Goal: Task Accomplishment & Management: Complete application form

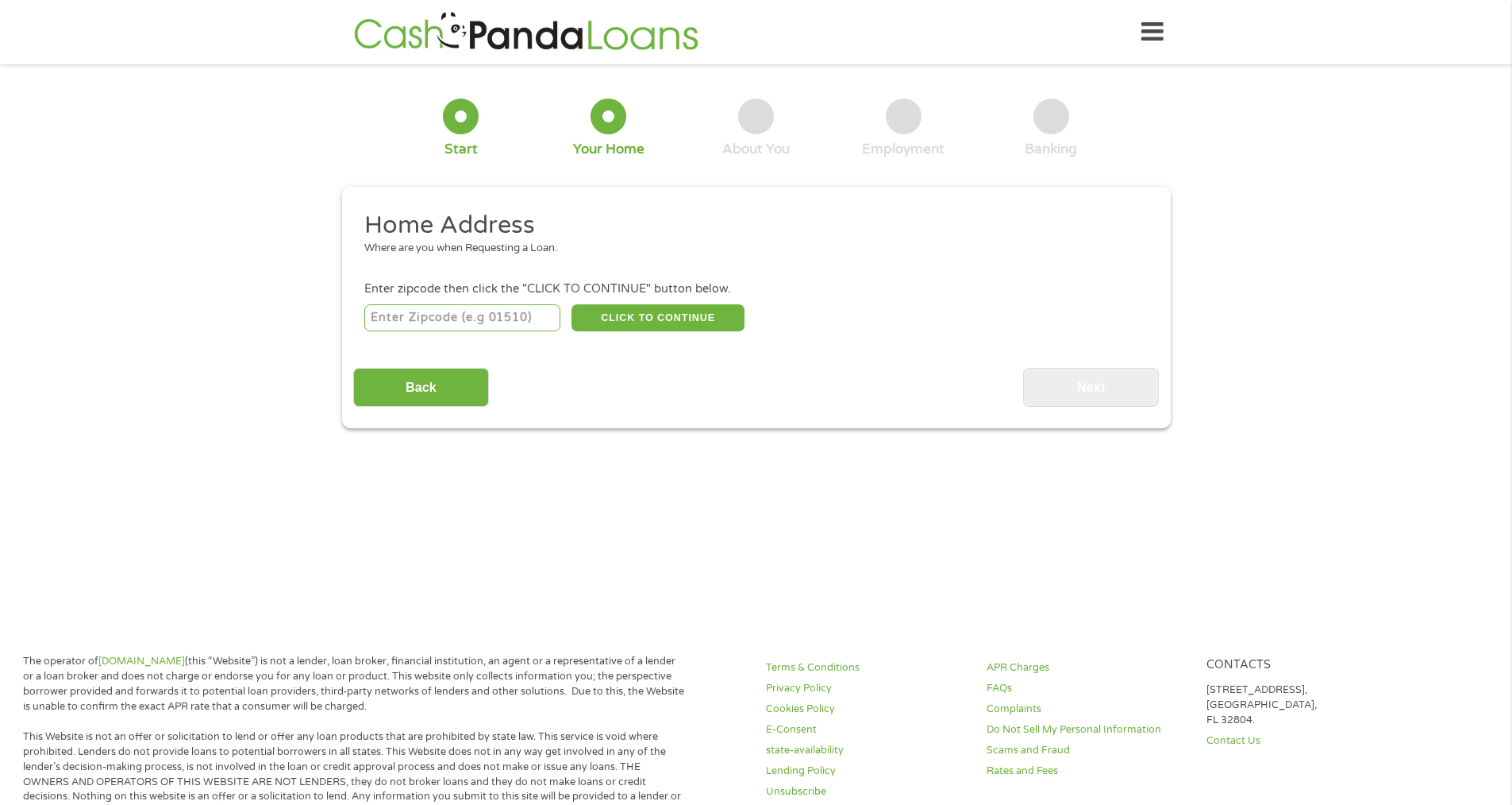
click at [519, 319] on input "number" at bounding box center [463, 317] width 196 height 27
type input "72206"
click at [657, 328] on button "CLICK TO CONTINUE" at bounding box center [658, 317] width 173 height 27
type input "72206"
type input "Little Rock"
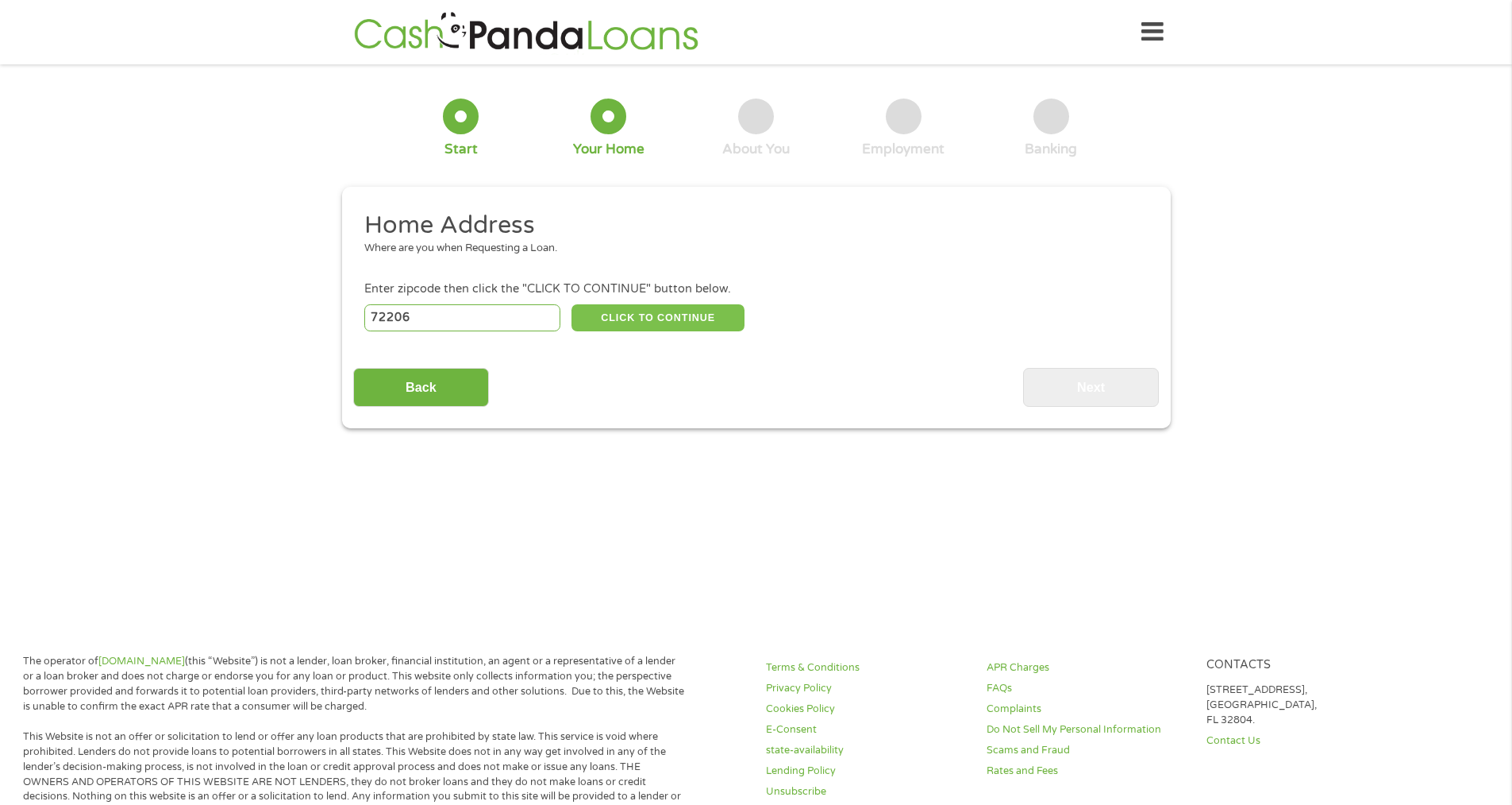
select select "[US_STATE]"
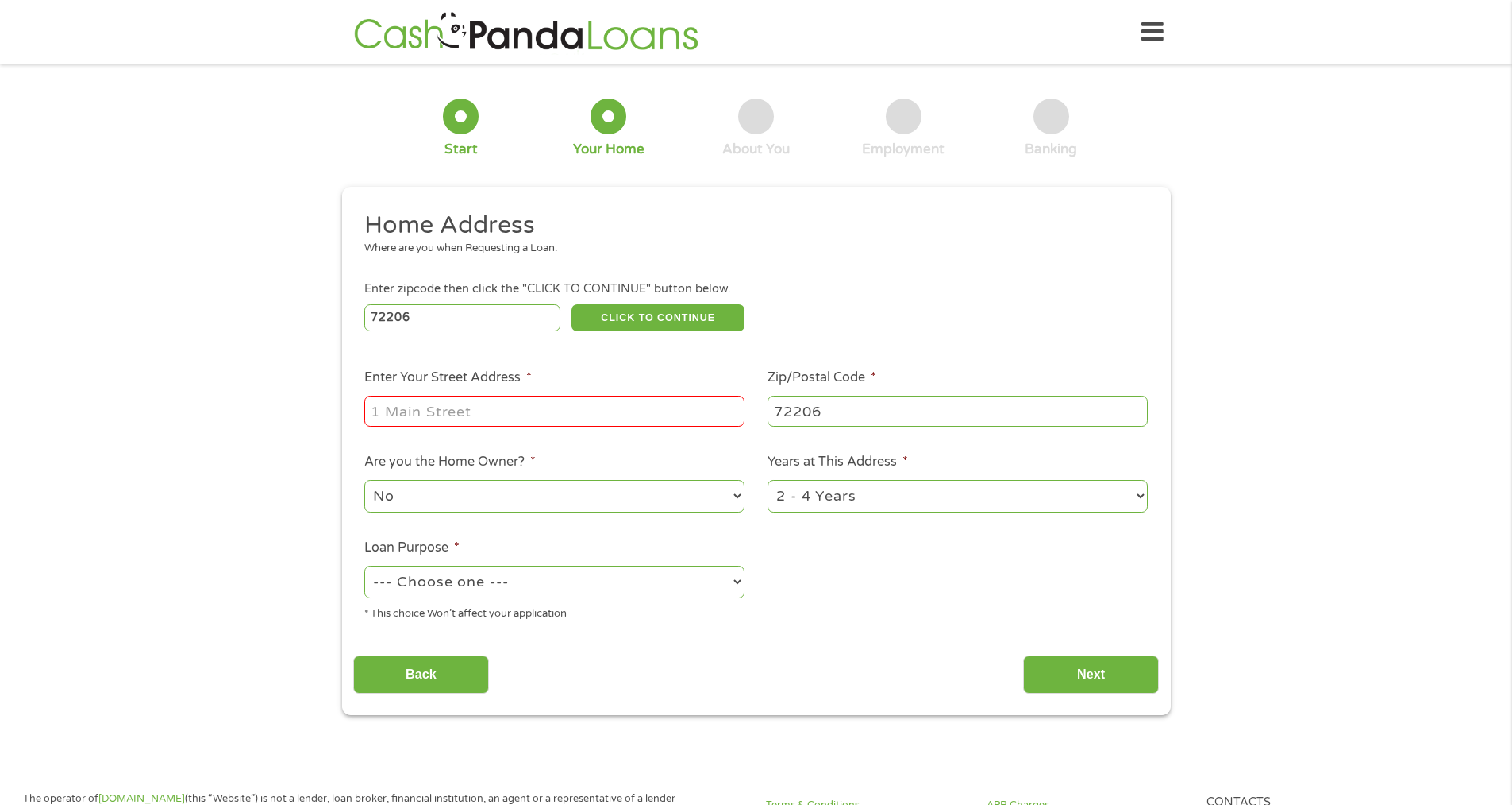
click at [552, 413] on input "Enter Your Street Address *" at bounding box center [554, 411] width 380 height 30
type input "[STREET_ADDRESS]"
click at [967, 497] on select "1 Year or less 1 - 2 Years 2 - 4 Years Over 4 Years" at bounding box center [957, 496] width 380 height 32
select select "60months"
click at [767, 480] on select "1 Year or less 1 - 2 Years 2 - 4 Years Over 4 Years" at bounding box center [957, 496] width 380 height 32
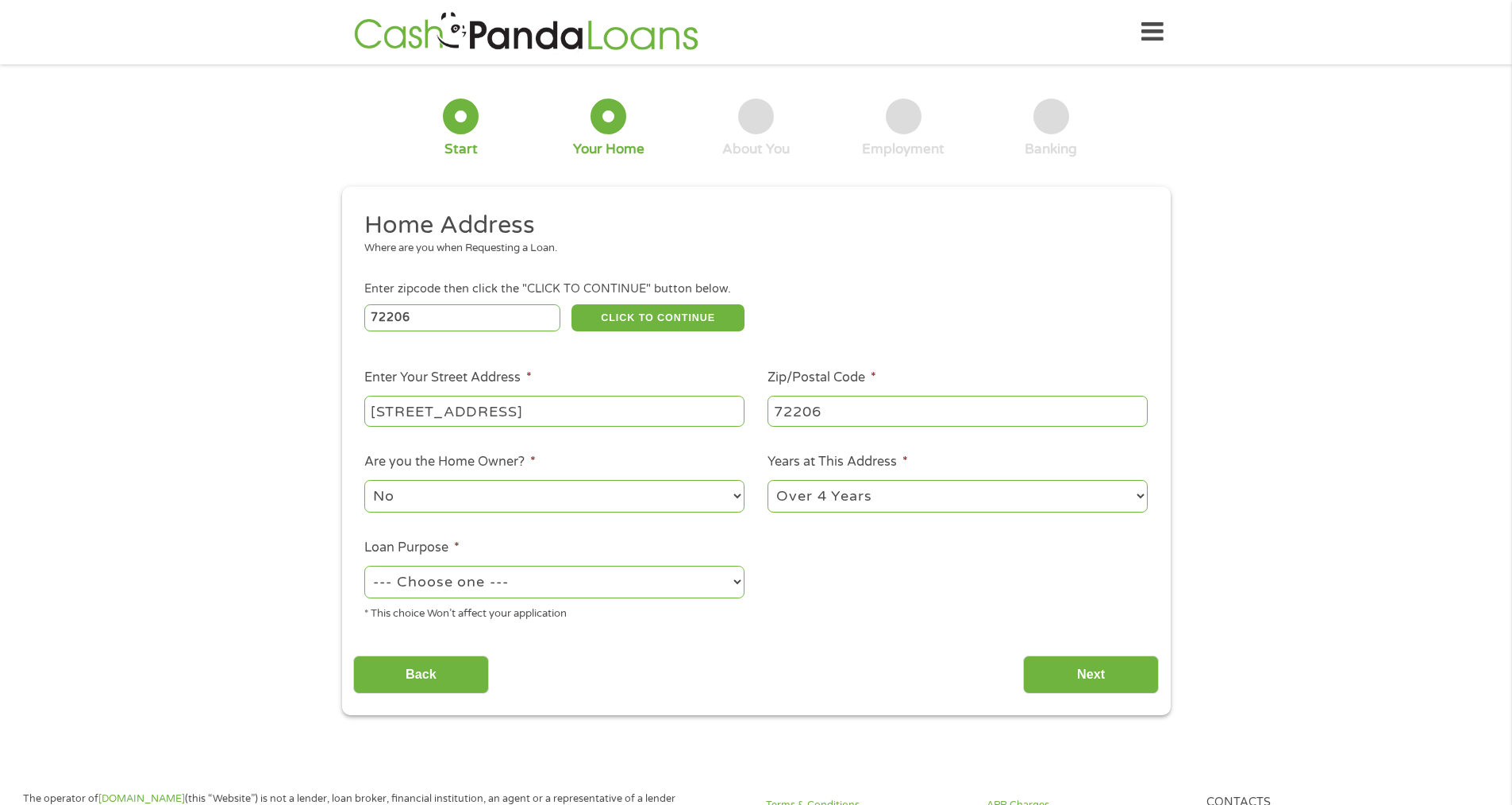
click at [547, 582] on select "--- Choose one --- Pay Bills Debt Consolidation Home Improvement Major Purchase…" at bounding box center [554, 582] width 380 height 32
select select "other"
click at [365, 566] on select "--- Choose one --- Pay Bills Debt Consolidation Home Improvement Major Purchase…" at bounding box center [554, 582] width 380 height 32
click at [1058, 672] on input "Next" at bounding box center [1091, 674] width 136 height 39
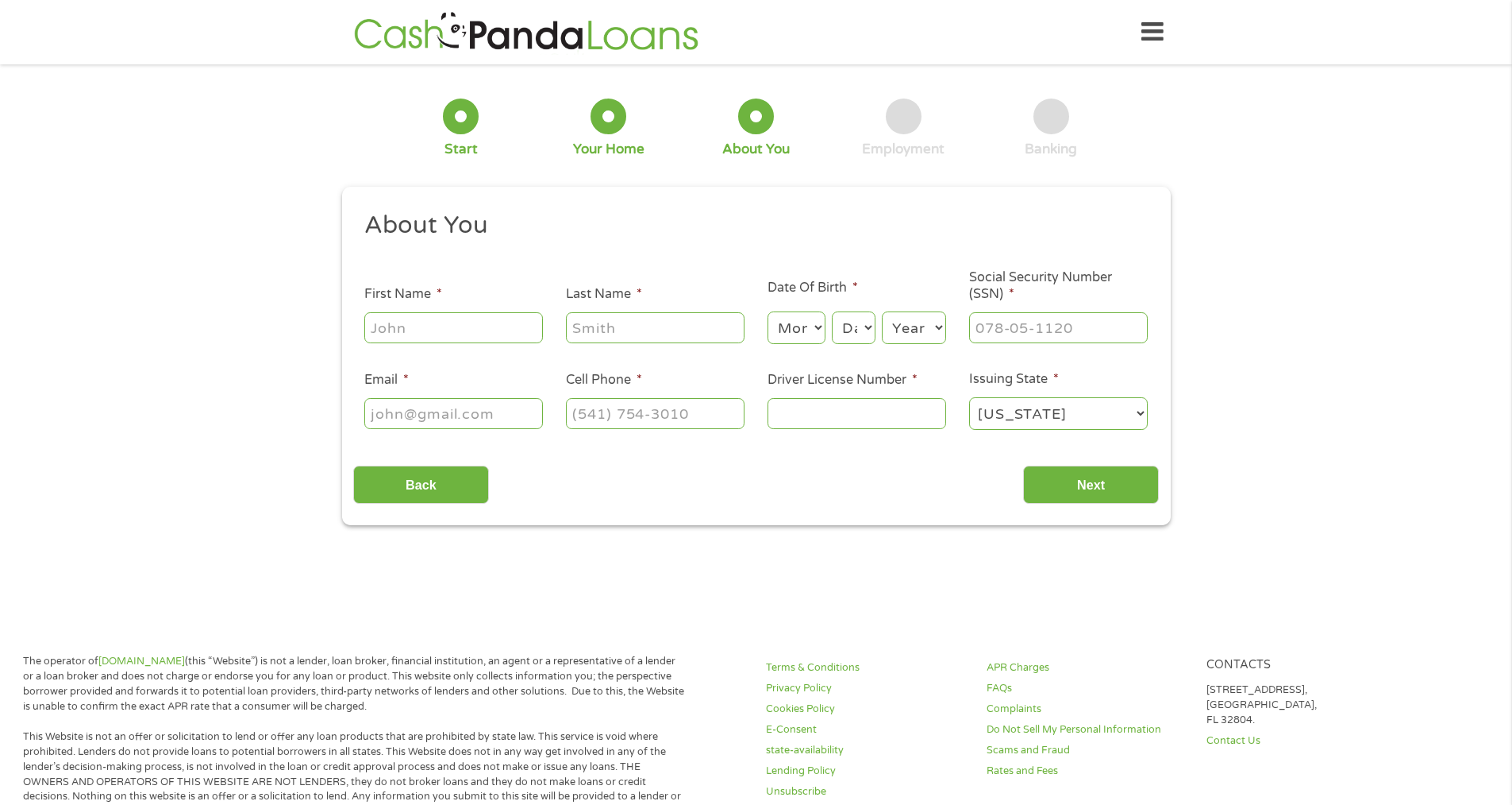
click at [466, 329] on input "First Name *" at bounding box center [454, 328] width 179 height 30
type input "[PERSON_NAME]"
click at [790, 328] on select "Month 1 2 3 4 5 6 7 8 9 10 11 12" at bounding box center [796, 328] width 58 height 32
select select "6"
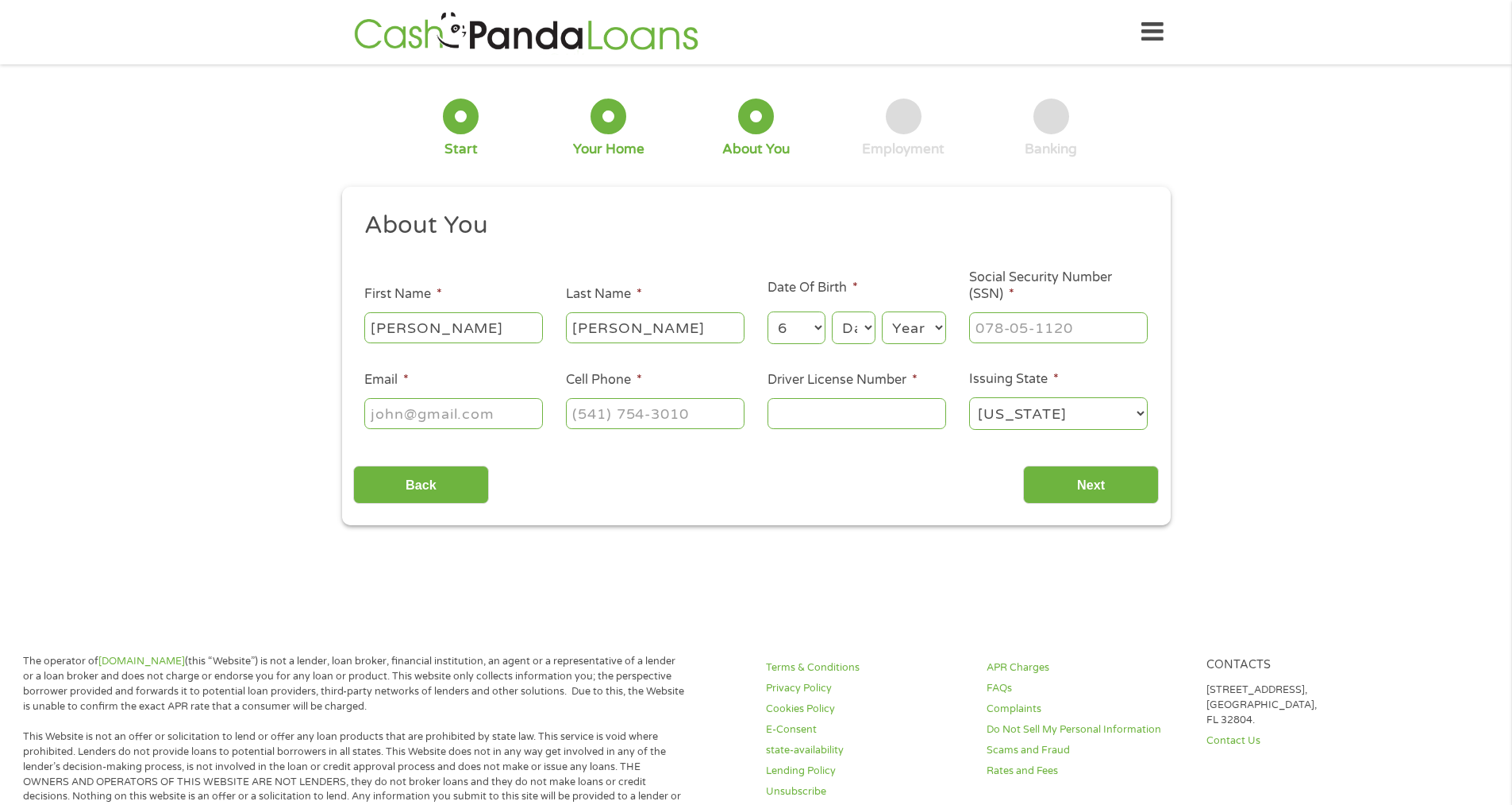
click at [767, 312] on select "Month 1 2 3 4 5 6 7 8 9 10 11 12" at bounding box center [796, 328] width 58 height 32
click at [857, 331] on select "Day 1 2 3 4 5 6 7 8 9 10 11 12 13 14 15 16 17 18 19 20 21 22 23 24 25 26 27 28 …" at bounding box center [853, 328] width 43 height 32
select select "10"
click at [832, 312] on select "Day 1 2 3 4 5 6 7 8 9 10 11 12 13 14 15 16 17 18 19 20 21 22 23 24 25 26 27 28 …" at bounding box center [853, 328] width 43 height 32
click at [929, 320] on select "Year [DATE] 2006 2005 2004 2003 2002 2001 2000 1999 1998 1997 1996 1995 1994 19…" at bounding box center [914, 328] width 65 height 32
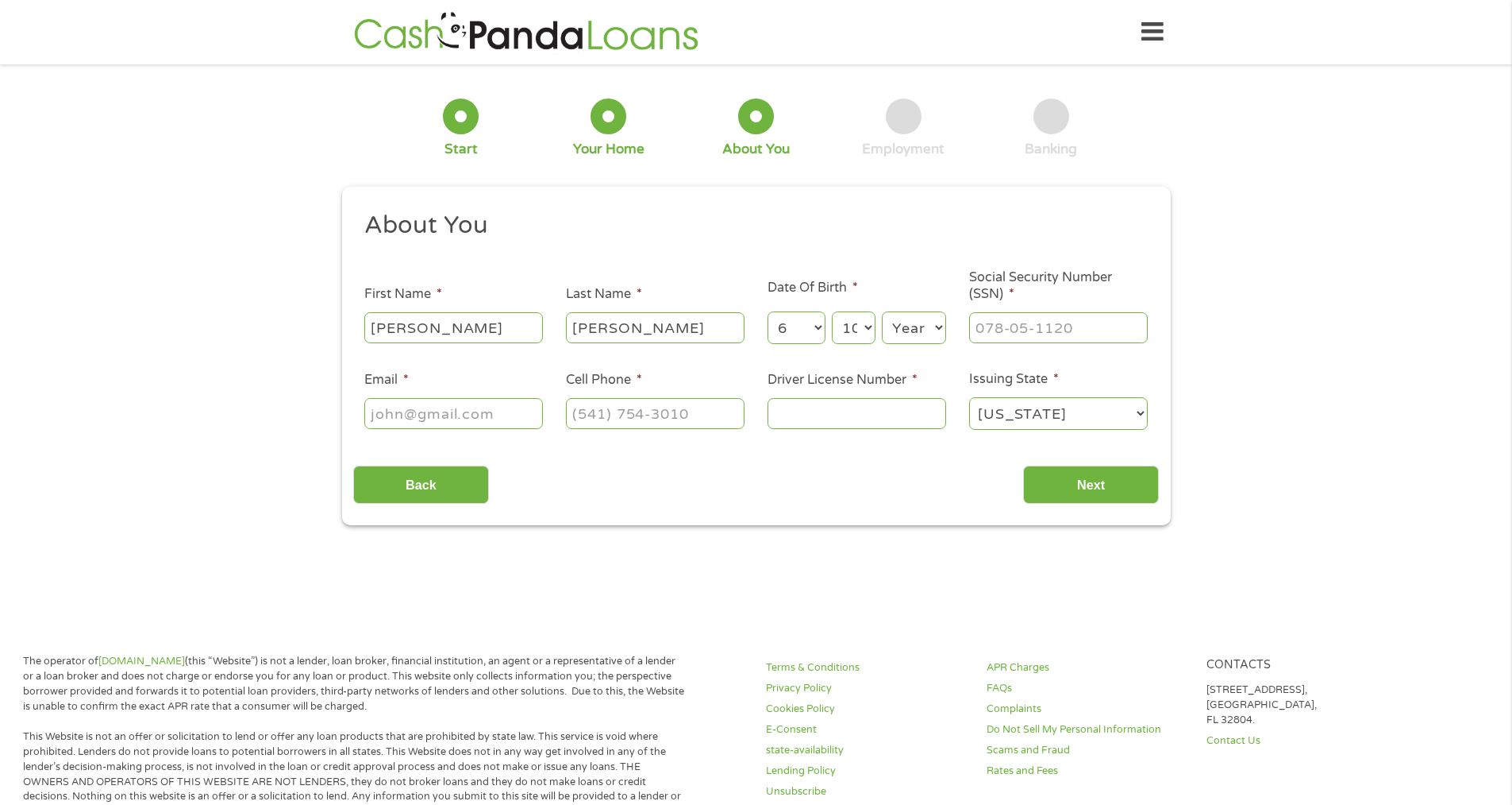
select select "1987"
click at [882, 312] on select "Year [DATE] 2006 2005 2004 2003 2002 2001 2000 1999 1998 1997 1996 1995 1994 19…" at bounding box center [914, 328] width 65 height 32
click at [1010, 319] on input "___-__-____" at bounding box center [1059, 328] width 179 height 30
type input "432-75-0777"
click at [432, 419] on input "Email *" at bounding box center [454, 413] width 179 height 30
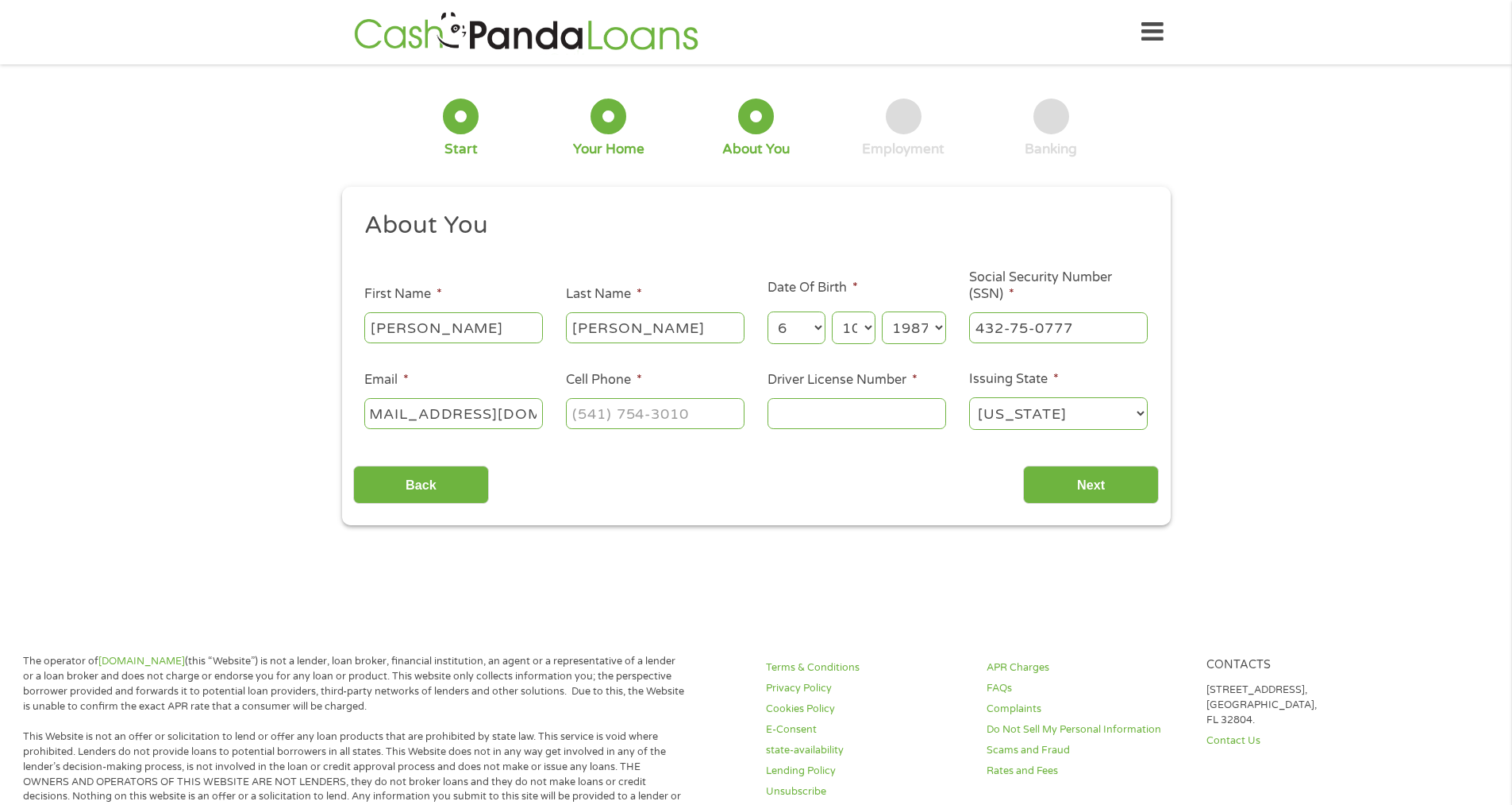
scroll to position [0, 44]
type input "[EMAIL_ADDRESS][DOMAIN_NAME]"
type input "[PHONE_NUMBER]"
click at [846, 414] on input "Driver License Number *" at bounding box center [857, 413] width 179 height 30
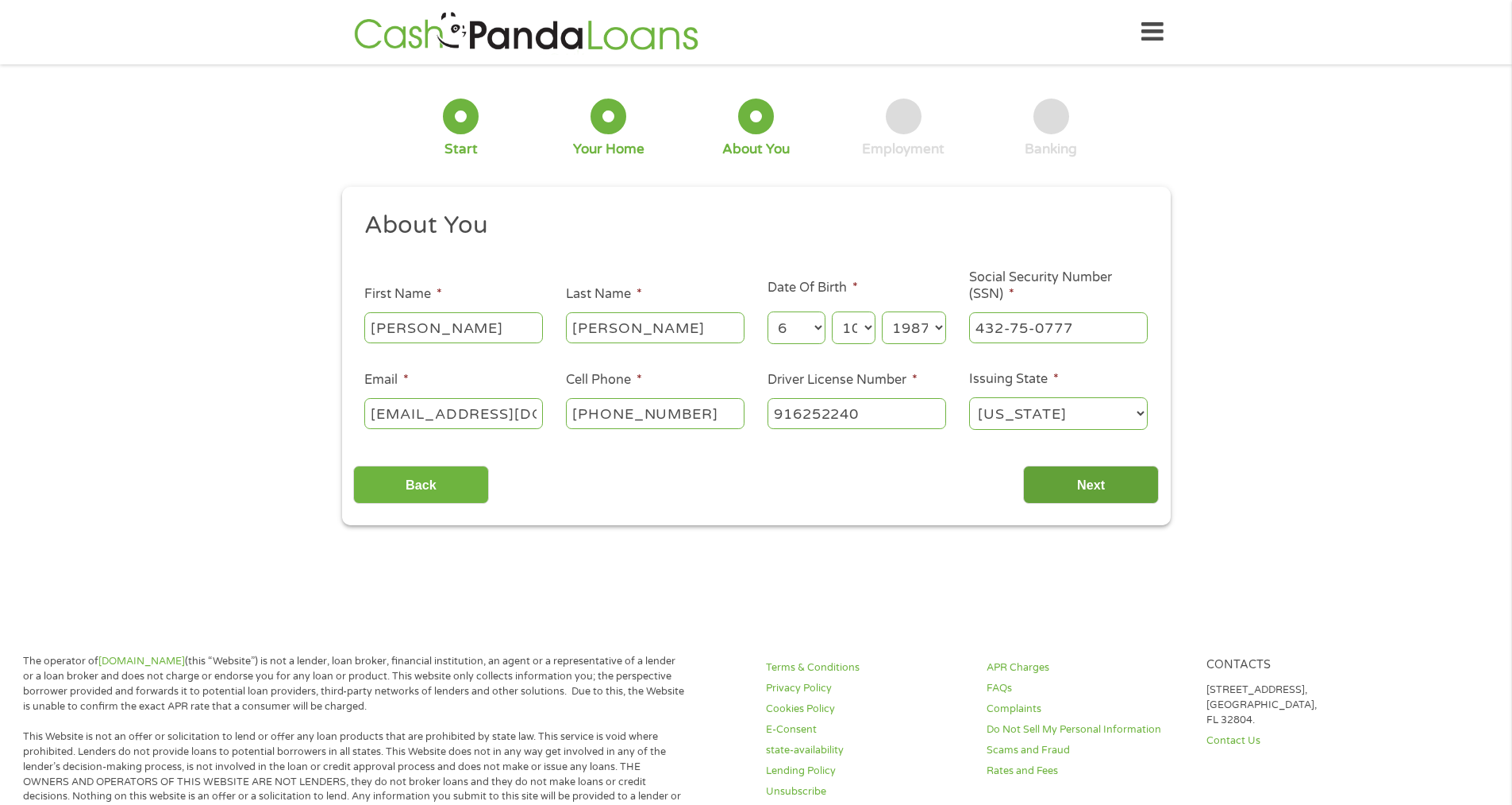
type input "916252240"
click at [1106, 483] on input "Next" at bounding box center [1091, 485] width 136 height 39
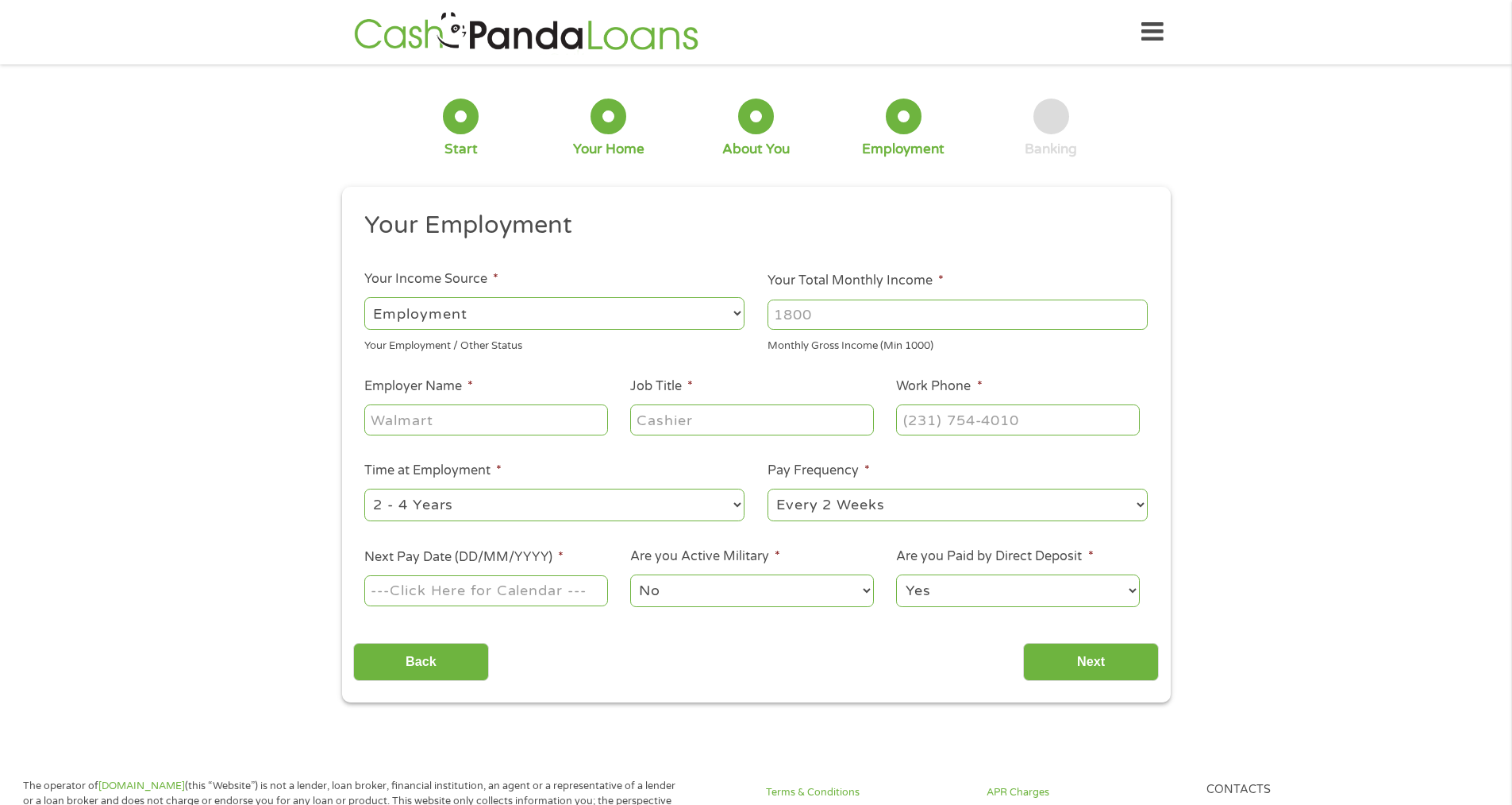
scroll to position [7, 7]
click at [923, 300] on div at bounding box center [957, 314] width 380 height 36
click at [921, 308] on input "Your Total Monthly Income *" at bounding box center [957, 314] width 380 height 30
type input "3500"
click at [531, 421] on input "Employer Name *" at bounding box center [486, 419] width 243 height 30
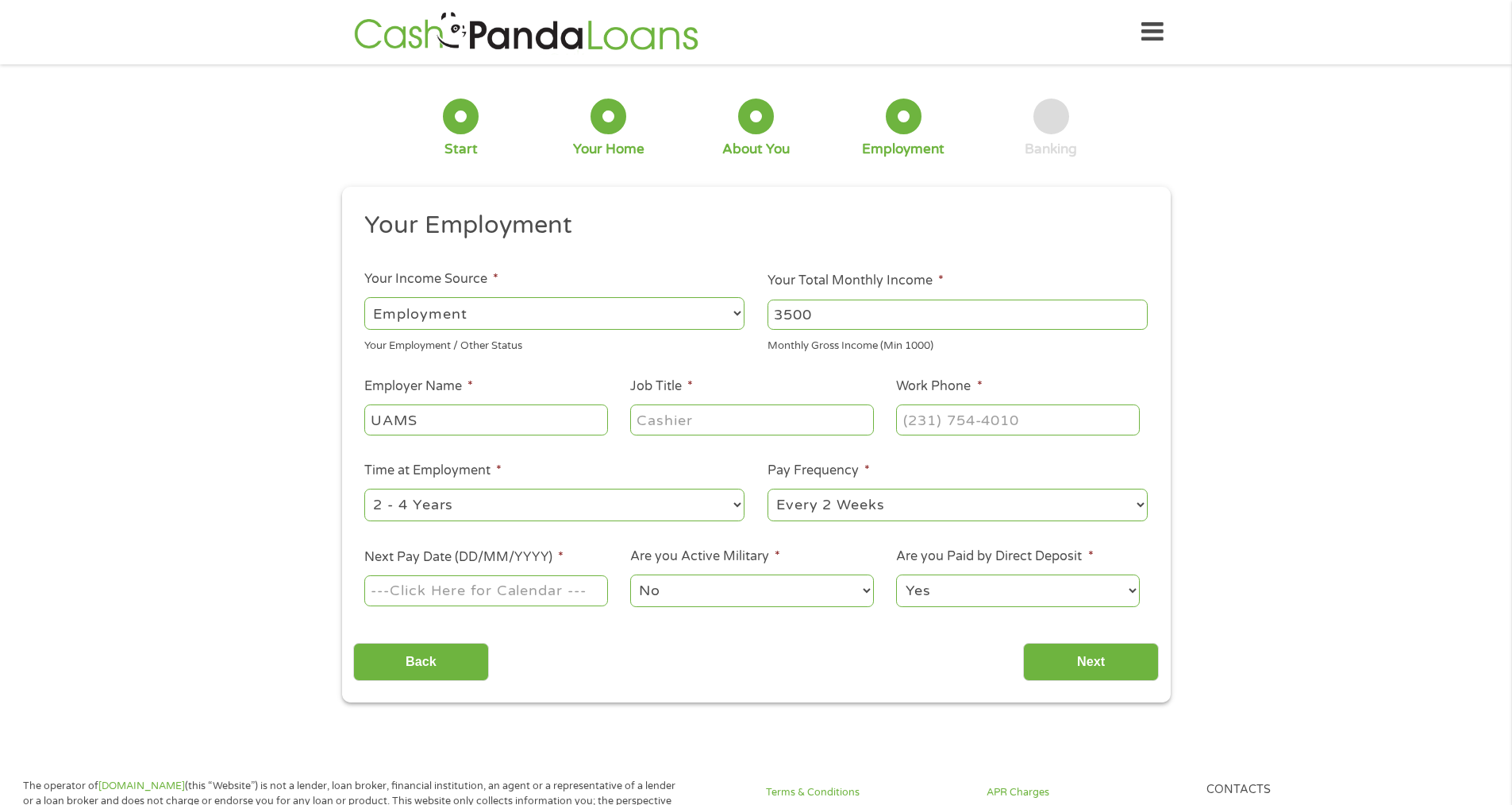
type input "UAMS"
type input "Patient Coordinator"
click at [1009, 413] on input "(___) ___-____" at bounding box center [1017, 419] width 243 height 30
click at [1004, 419] on input "(___) ___-____" at bounding box center [1017, 419] width 243 height 30
click at [915, 416] on input "(___) ___-____" at bounding box center [1017, 419] width 243 height 30
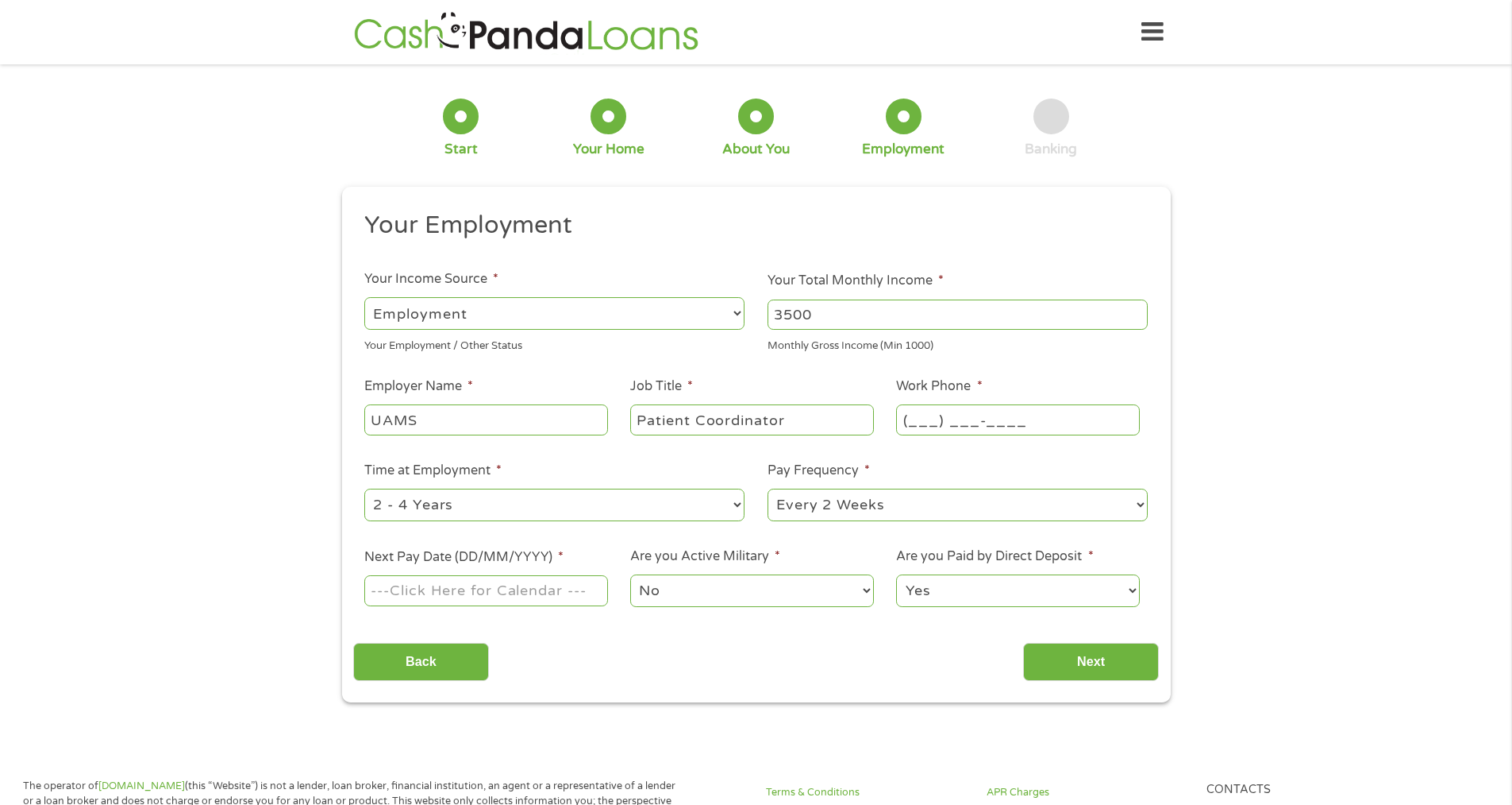
click at [910, 420] on input "(___) ___-____" at bounding box center [1017, 419] width 243 height 30
type input "[PHONE_NUMBER]"
click at [604, 508] on select "--- Choose one --- 1 Year or less 1 - 2 Years 2 - 4 Years Over 4 Years" at bounding box center [554, 505] width 380 height 32
select select "60months"
click at [365, 489] on select "--- Choose one --- 1 Year or less 1 - 2 Years 2 - 4 Years Over 4 Years" at bounding box center [554, 505] width 380 height 32
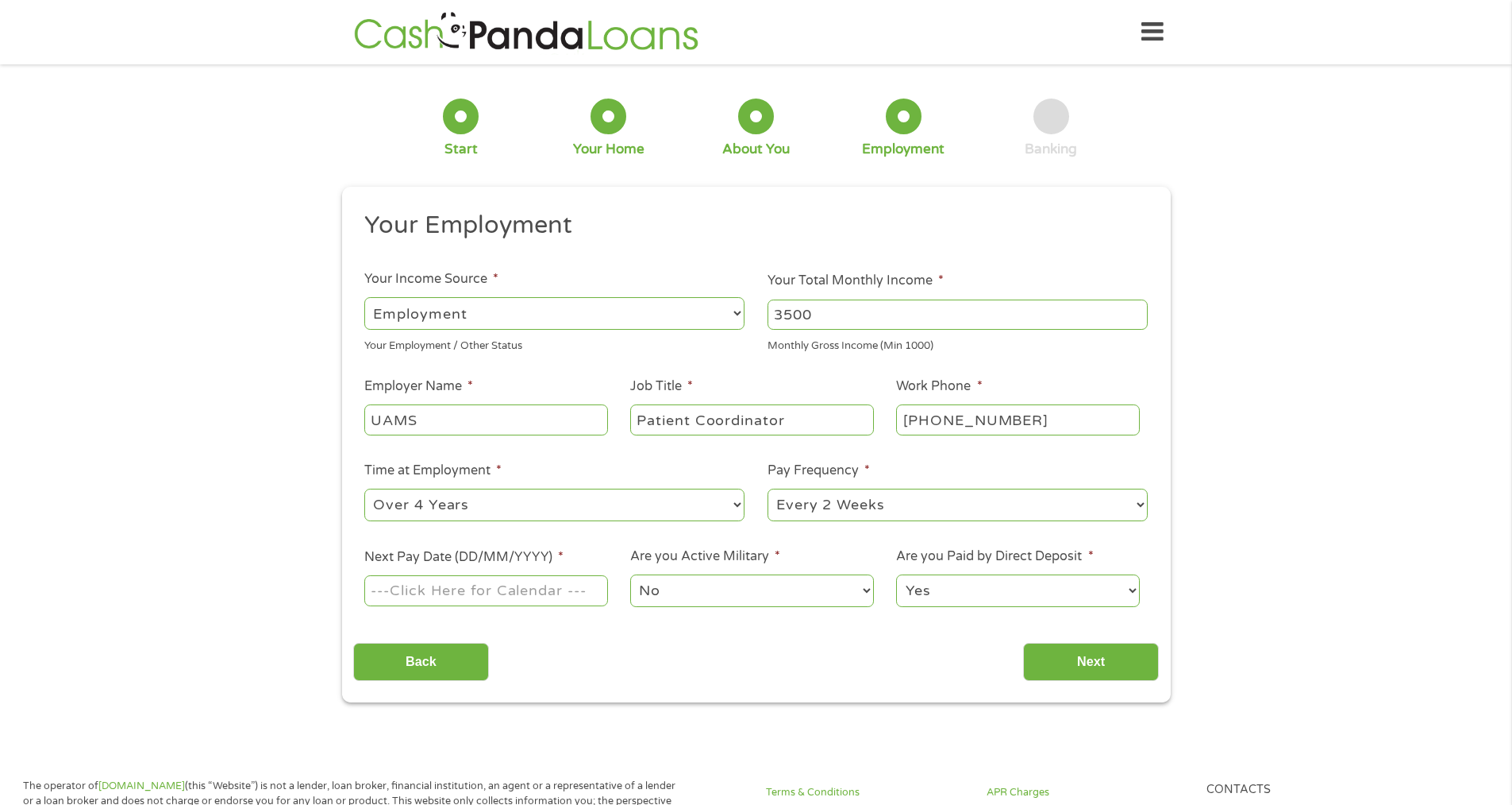
click at [895, 516] on select "--- Choose one --- Every 2 Weeks Every Week Monthly Semi-Monthly" at bounding box center [957, 505] width 380 height 32
click at [899, 517] on select "--- Choose one --- Every 2 Weeks Every Week Monthly Semi-Monthly" at bounding box center [957, 505] width 380 height 32
click at [547, 584] on input "Next Pay Date (DD/MM/YYYY) *" at bounding box center [486, 591] width 243 height 30
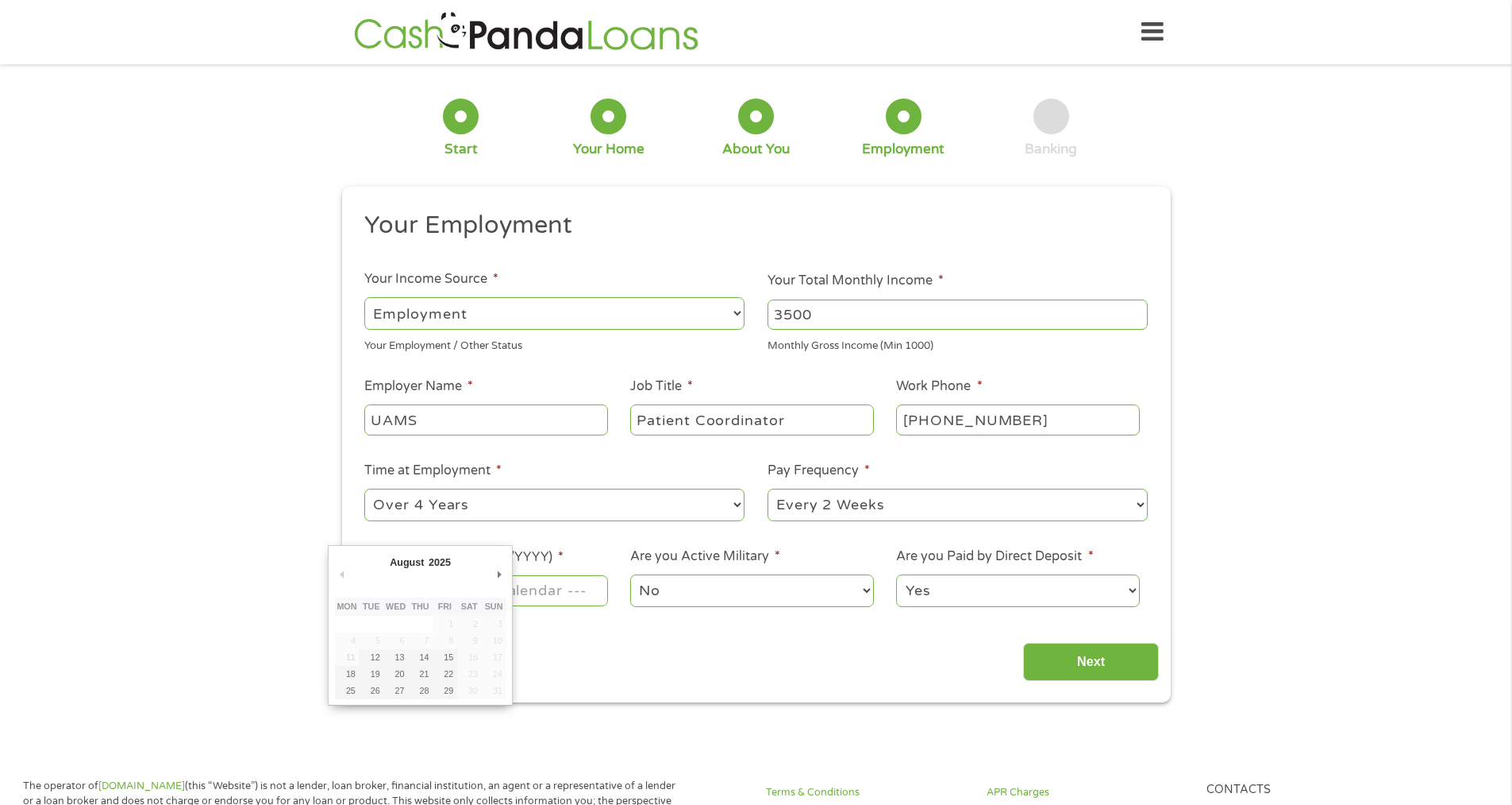
click at [564, 664] on div "Back Next" at bounding box center [756, 655] width 806 height 50
click at [552, 594] on input "Next Pay Date (DD/MM/YYYY) *" at bounding box center [486, 591] width 243 height 30
type input "[DATE]"
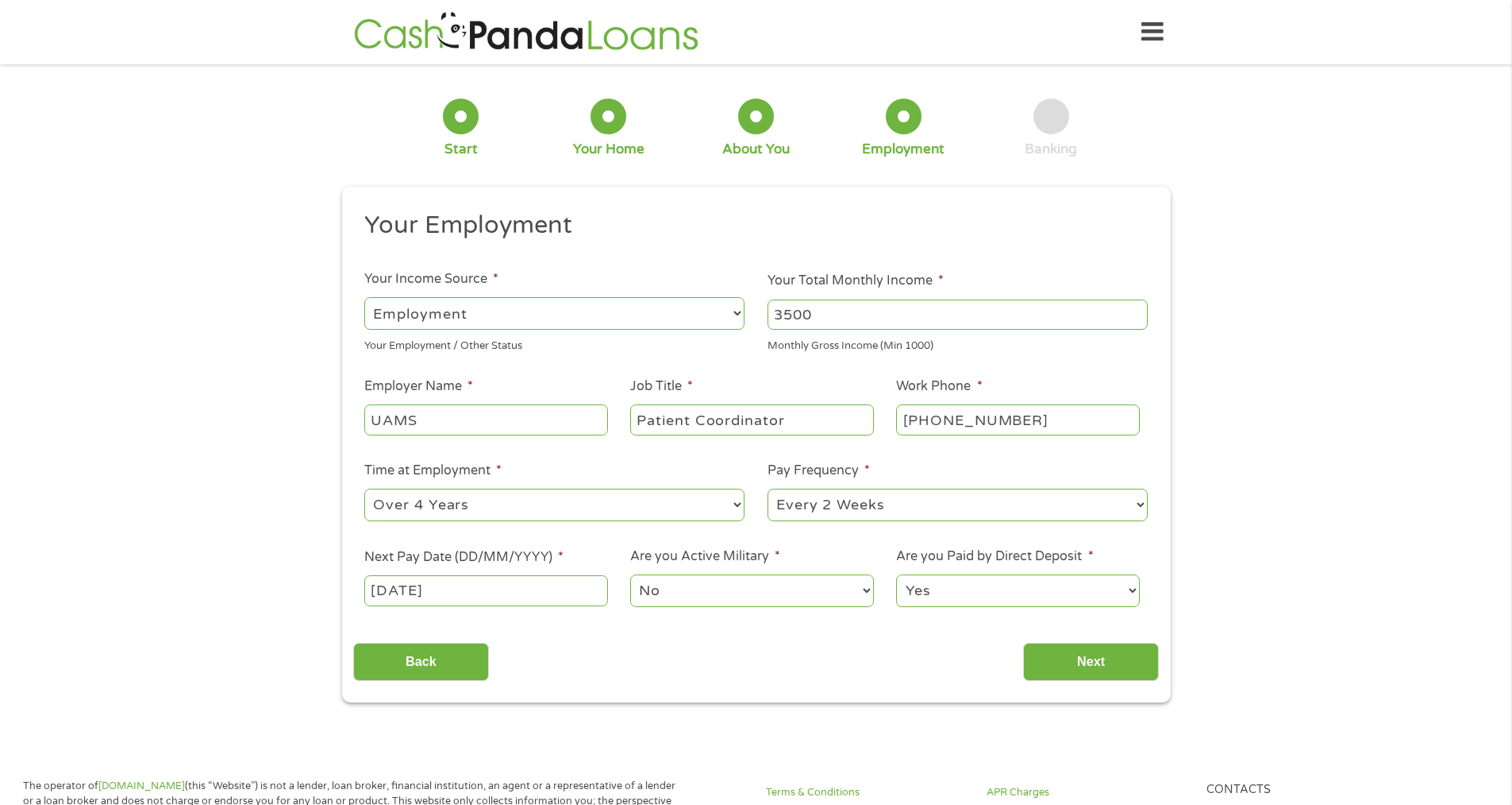
click at [829, 600] on select "No Yes" at bounding box center [751, 591] width 243 height 32
click at [831, 601] on select "No Yes" at bounding box center [751, 591] width 243 height 32
click at [1079, 669] on input "Next" at bounding box center [1091, 662] width 136 height 39
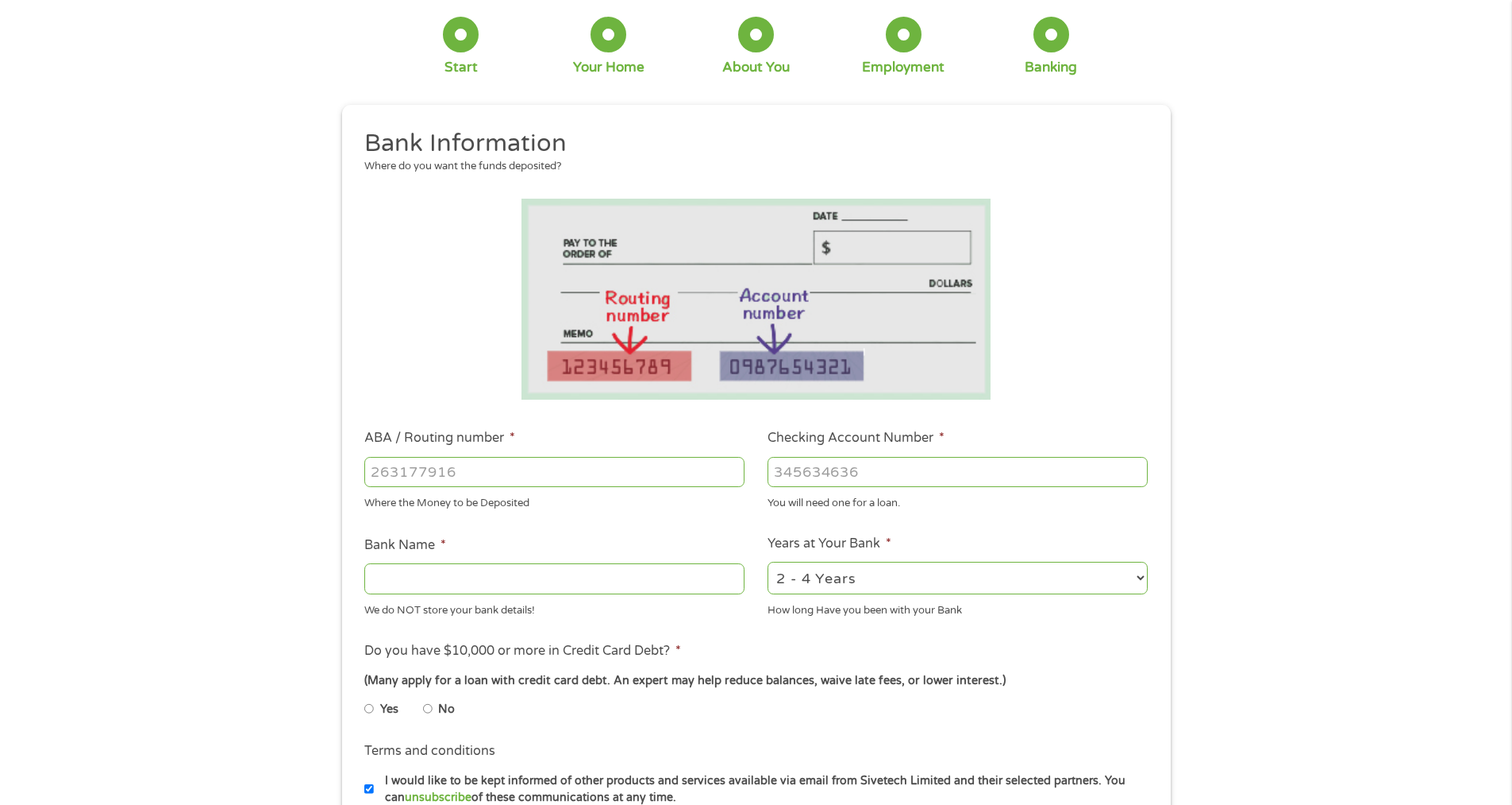
scroll to position [318, 0]
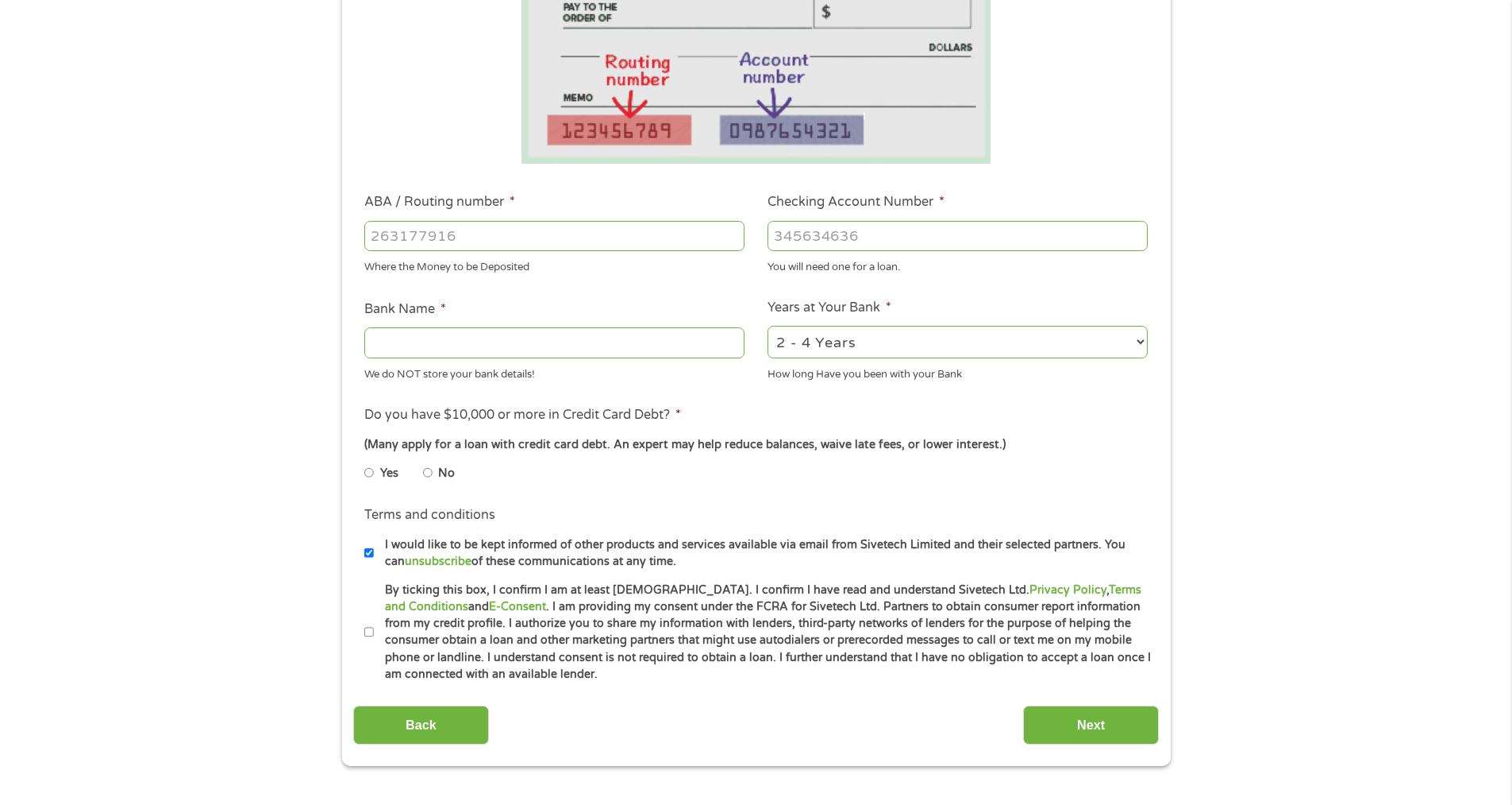
click at [482, 235] on input "ABA / Routing number *" at bounding box center [554, 236] width 380 height 30
type input "082001247"
type input "[PERSON_NAME] FIRST NATL BK"
type input "082001247"
click at [853, 238] on input "Checking Account Number *" at bounding box center [957, 236] width 380 height 30
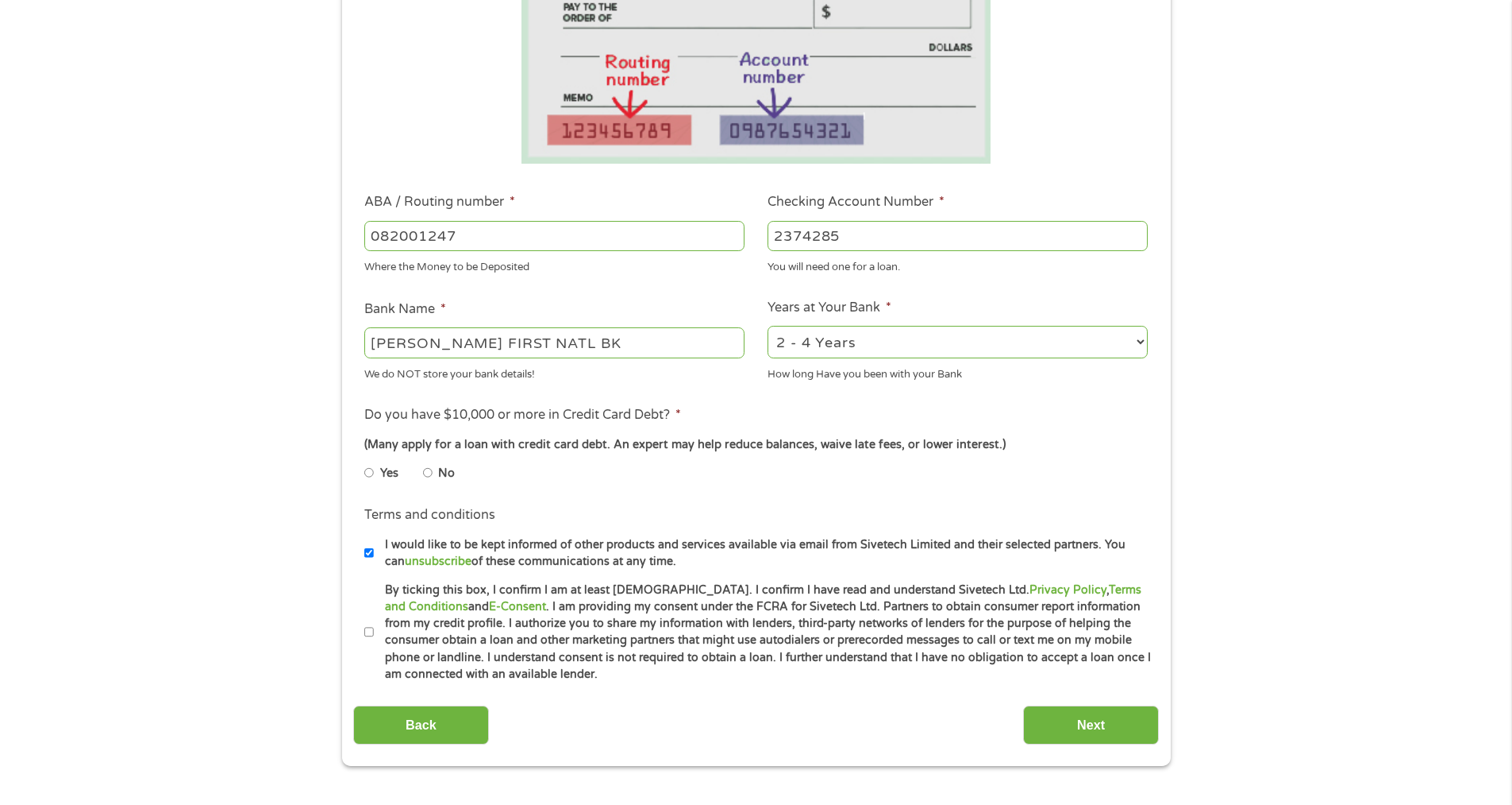
type input "2374285"
click at [920, 344] on select "2 - 4 Years 6 - 12 Months 1 - 2 Years Over 4 Years" at bounding box center [957, 342] width 380 height 32
select select "60months"
click at [767, 326] on select "2 - 4 Years 6 - 12 Months 1 - 2 Years Over 4 Years" at bounding box center [957, 342] width 380 height 32
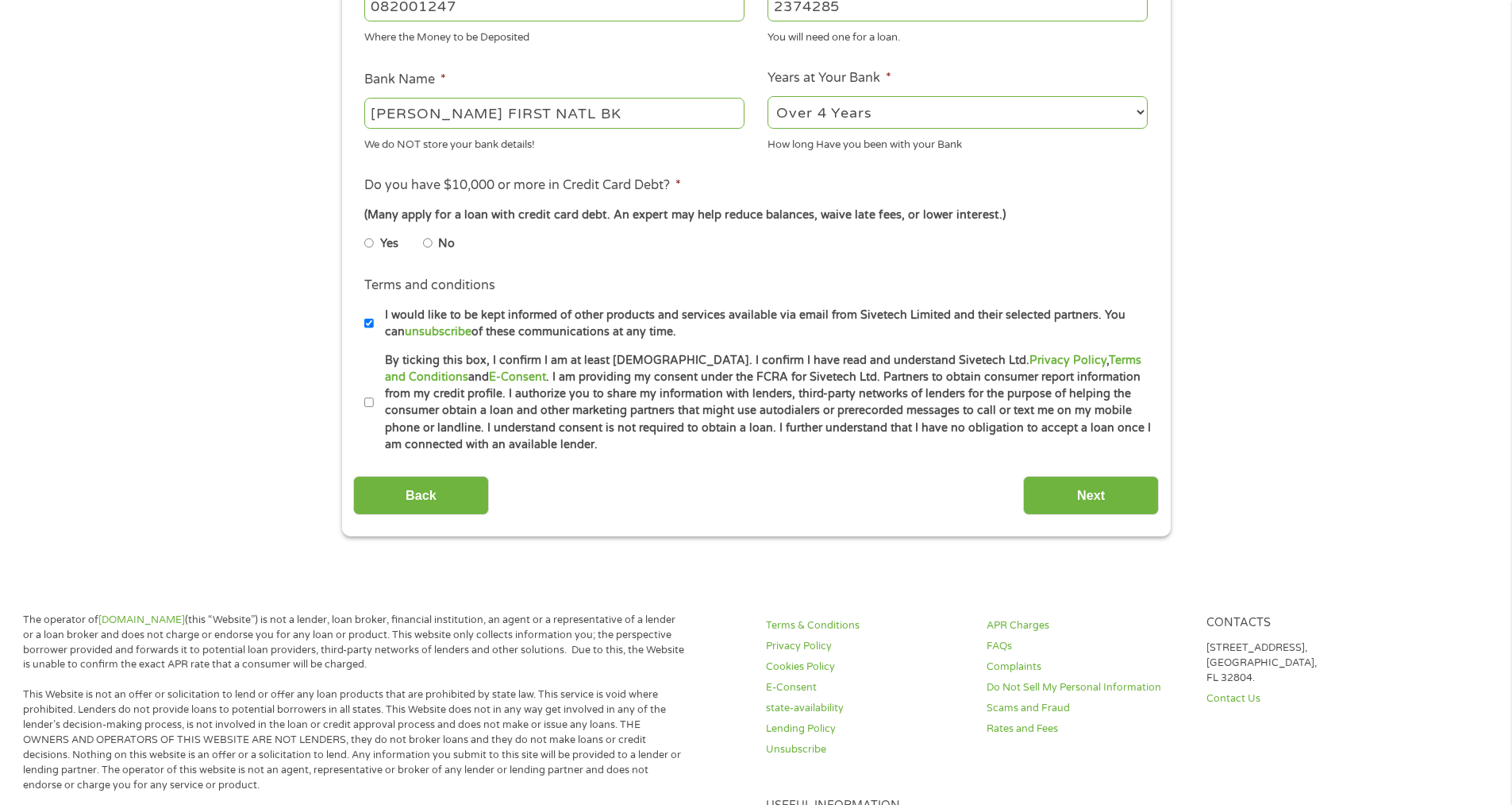
scroll to position [556, 0]
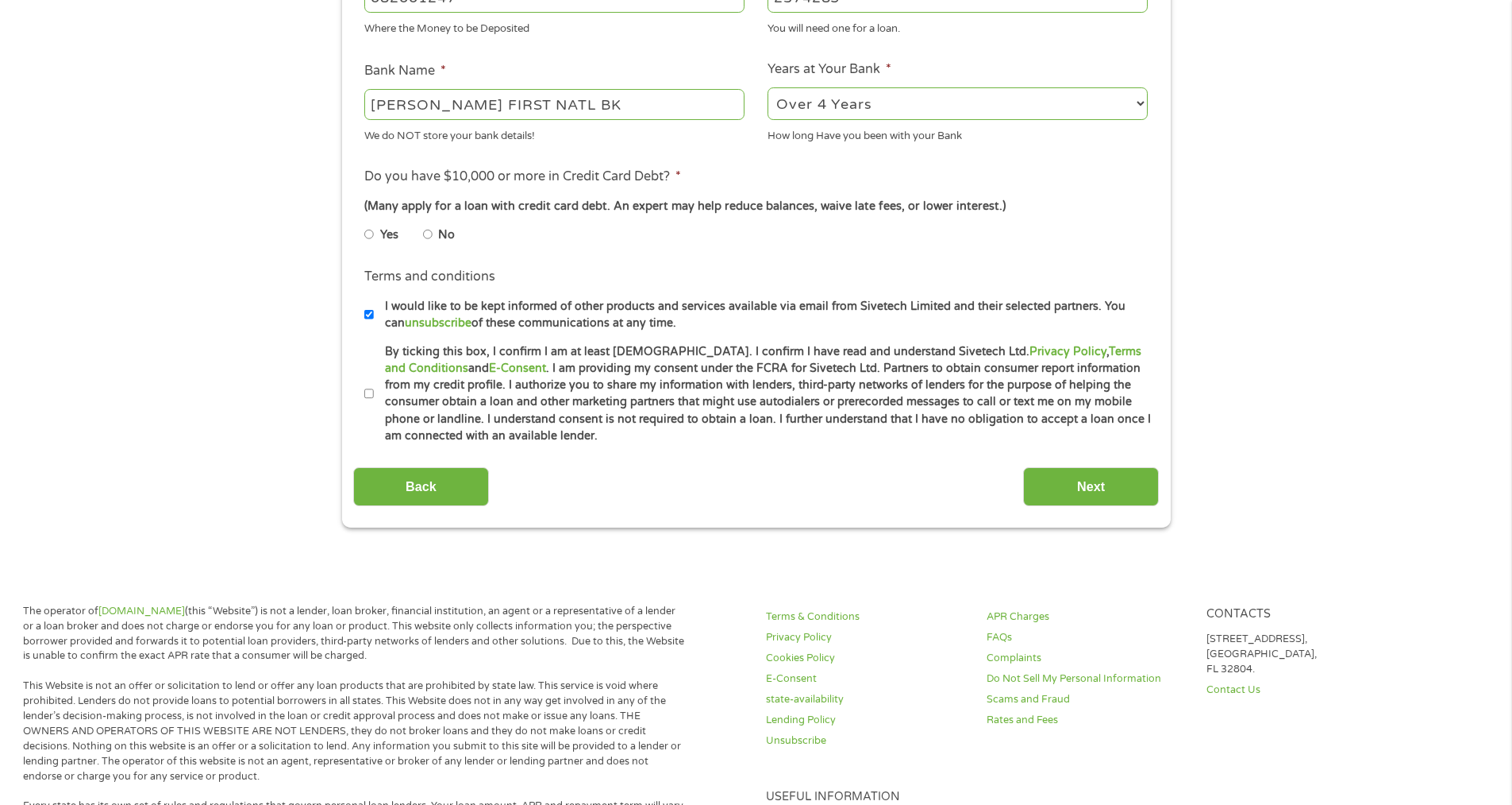
click at [370, 231] on input "Yes" at bounding box center [369, 234] width 10 height 26
radio input "true"
click at [369, 393] on input "By ticking this box, I confirm I am at least [DEMOGRAPHIC_DATA]. I confirm I ha…" at bounding box center [369, 393] width 10 height 26
checkbox input "true"
click at [1131, 492] on input "Next" at bounding box center [1091, 486] width 136 height 39
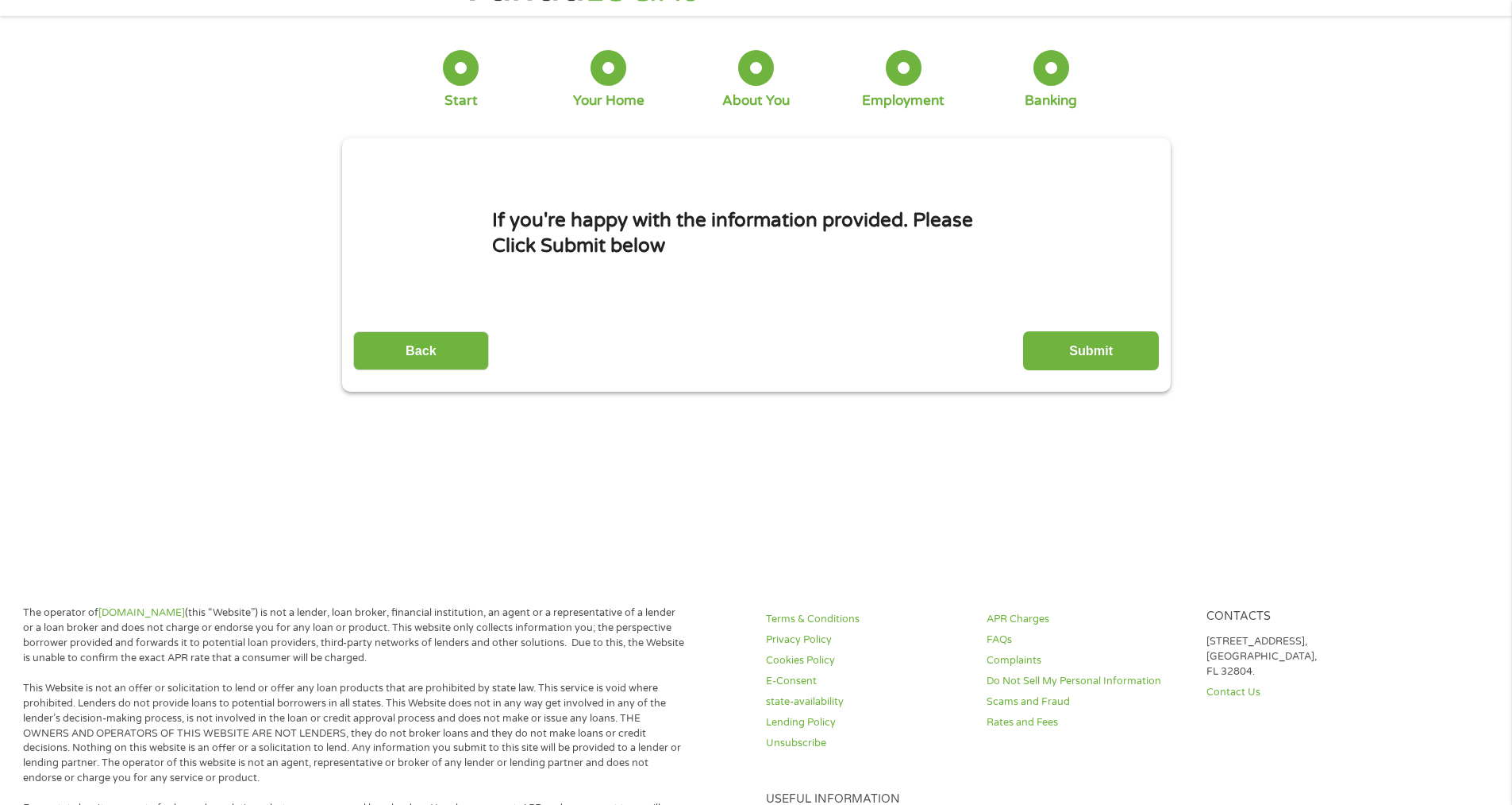
scroll to position [0, 0]
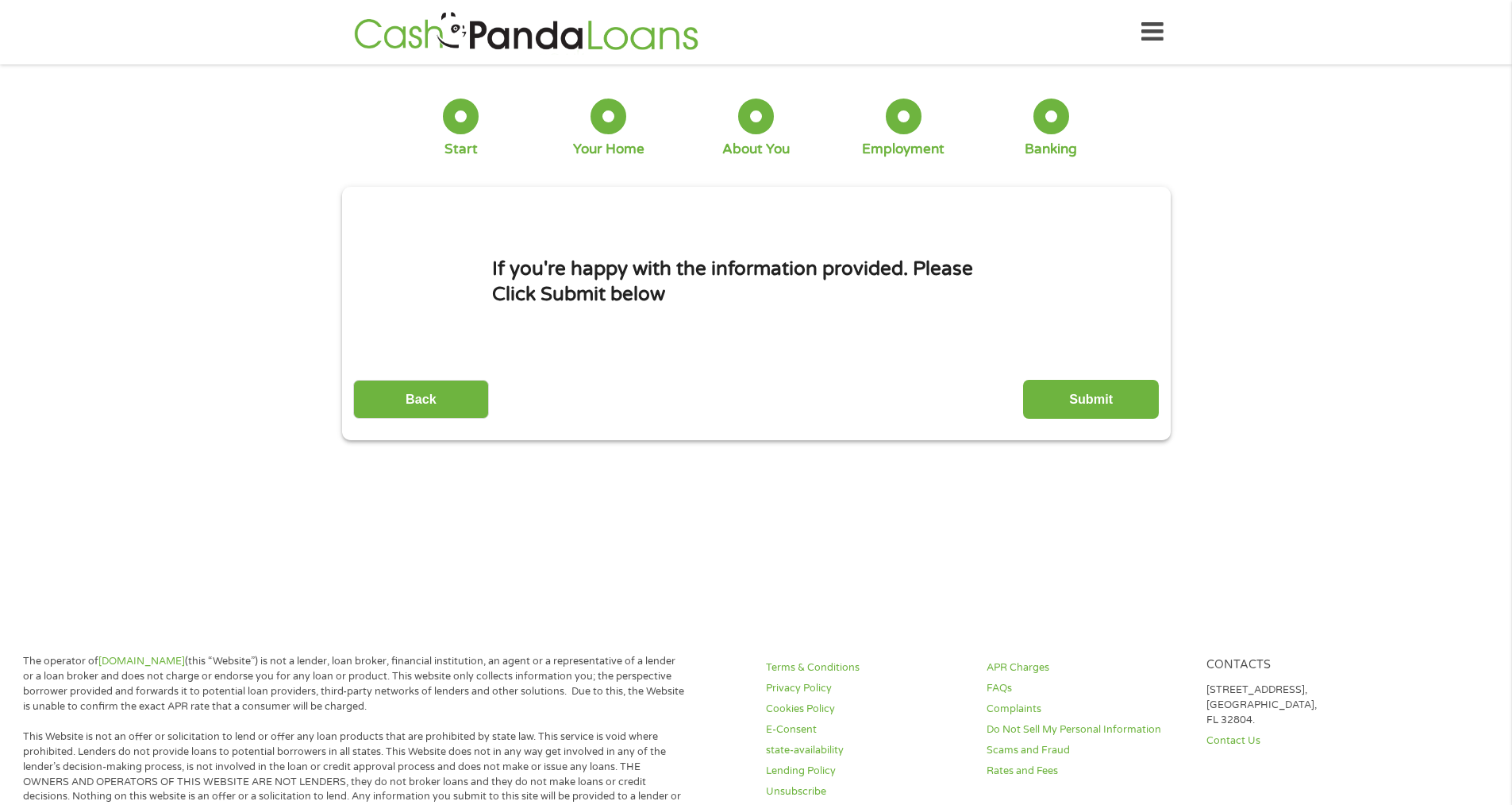
click at [1086, 402] on input "Submit" at bounding box center [1091, 399] width 136 height 39
